Goal: Information Seeking & Learning: Check status

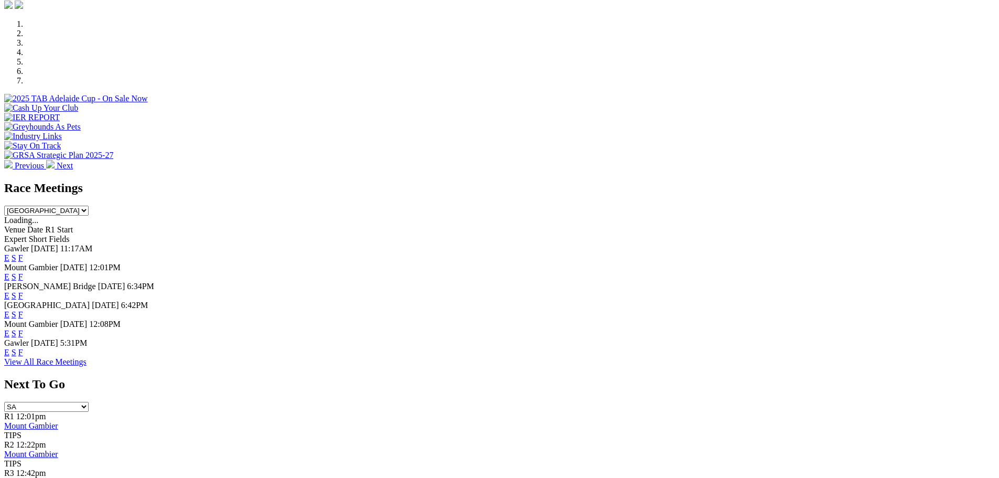
scroll to position [315, 0]
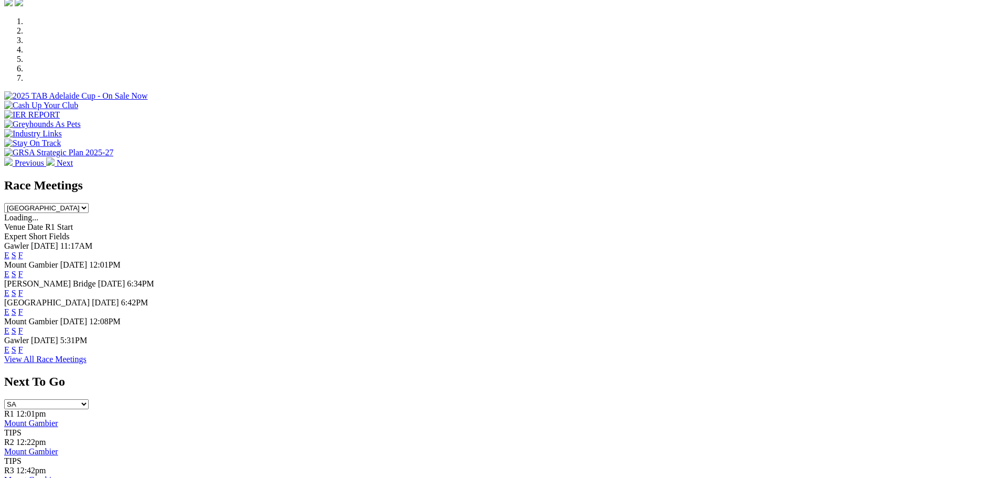
click at [23, 351] on link "F" at bounding box center [20, 349] width 5 height 9
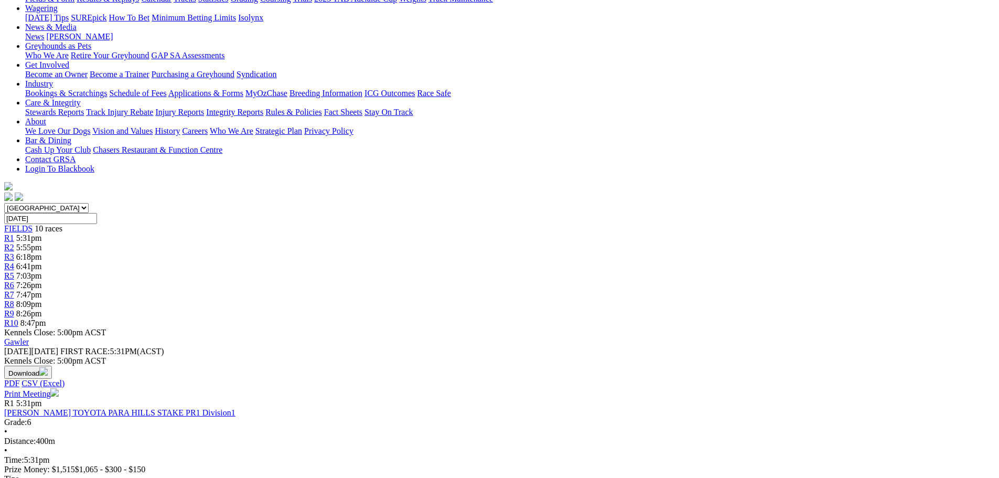
scroll to position [157, 0]
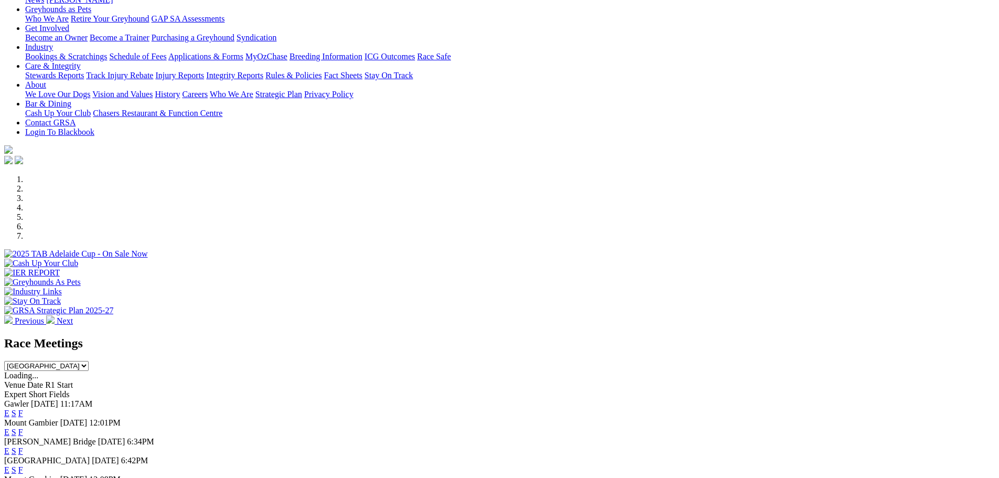
scroll to position [157, 0]
click at [23, 465] on link "F" at bounding box center [20, 469] width 5 height 9
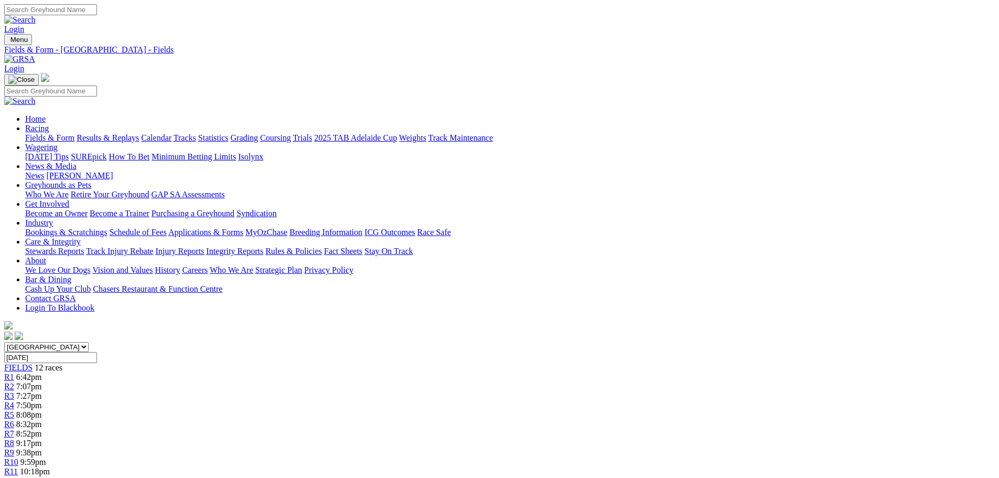
click at [139, 133] on link "Results & Replays" at bounding box center [108, 137] width 62 height 9
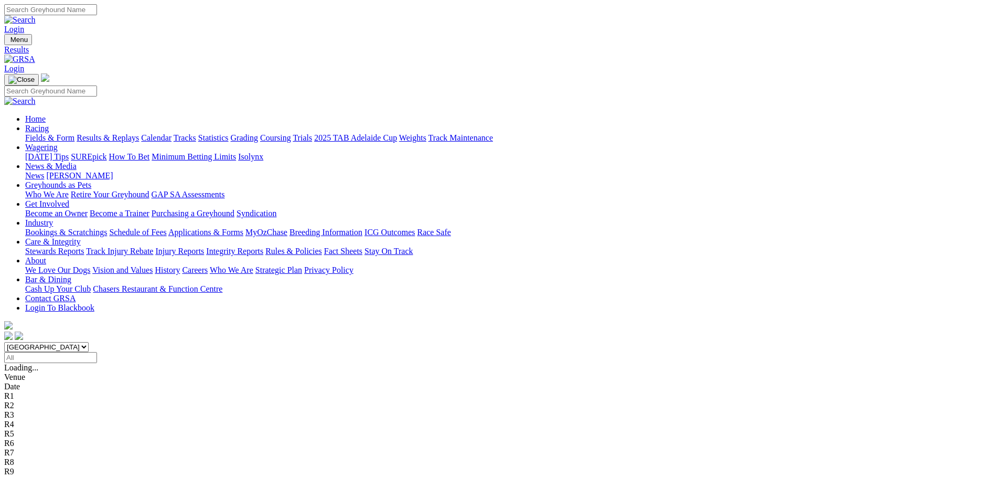
click at [14, 382] on span "R2" at bounding box center [9, 386] width 10 height 9
click at [399, 391] on div "R3 2 1 7 4" at bounding box center [499, 395] width 991 height 9
click at [14, 401] on span "R4" at bounding box center [9, 405] width 10 height 9
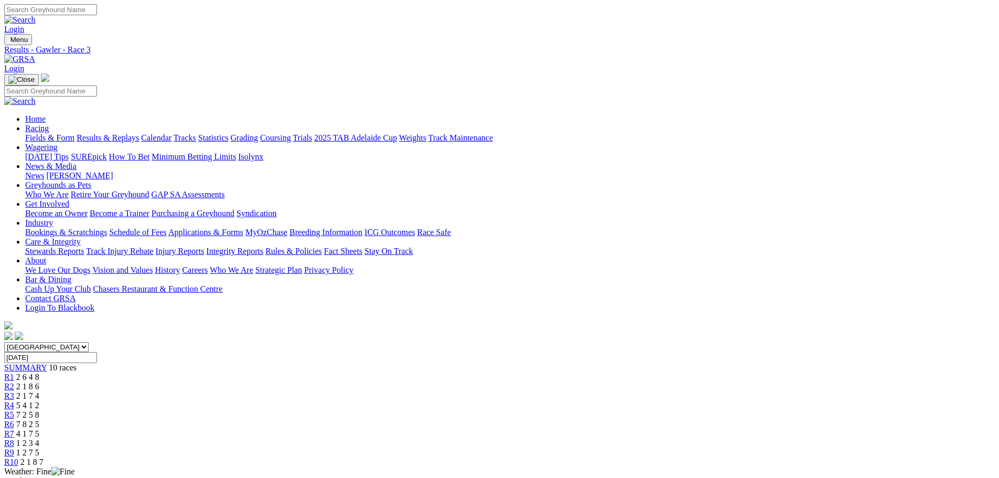
click at [14, 401] on span "R4" at bounding box center [9, 405] width 10 height 9
click at [14, 410] on link "R5" at bounding box center [9, 414] width 10 height 9
click at [14, 420] on span "R6" at bounding box center [9, 424] width 10 height 9
click at [39, 410] on span "7 2 5 8" at bounding box center [27, 414] width 23 height 9
click at [571, 420] on div "R6 7 8 2 5" at bounding box center [499, 424] width 991 height 9
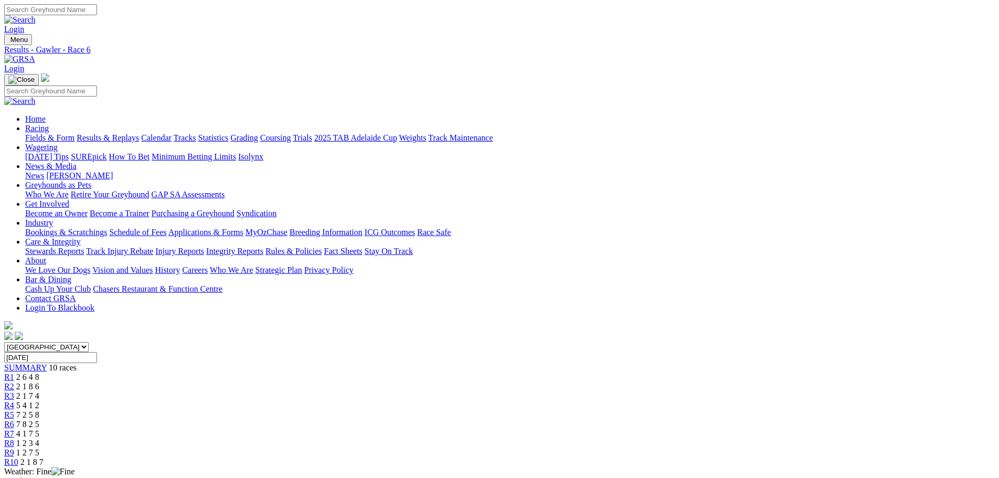
click at [631, 429] on div "R7 4 1 7 5" at bounding box center [499, 433] width 991 height 9
click at [14, 438] on link "R8" at bounding box center [9, 442] width 10 height 9
click at [750, 448] on div "R9 1 2 7 5" at bounding box center [499, 452] width 991 height 9
click at [18, 457] on span "R10" at bounding box center [11, 461] width 14 height 9
